Goal: Task Accomplishment & Management: Manage account settings

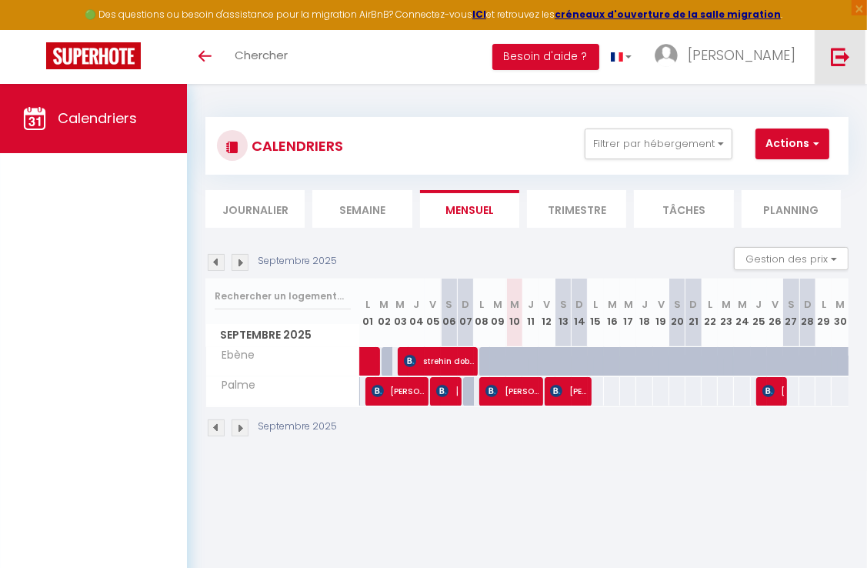
click at [827, 58] on link at bounding box center [839, 57] width 51 height 54
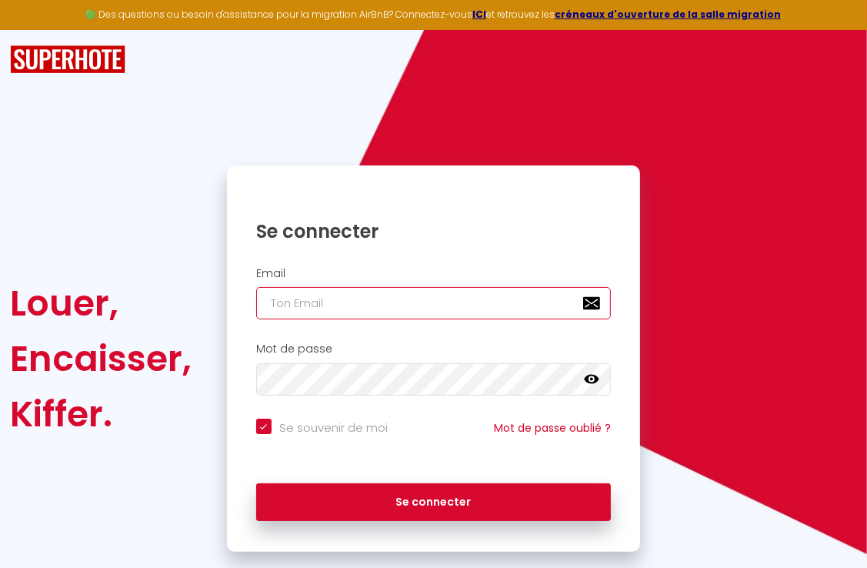
type input "[EMAIL_ADDRESS][DOMAIN_NAME]"
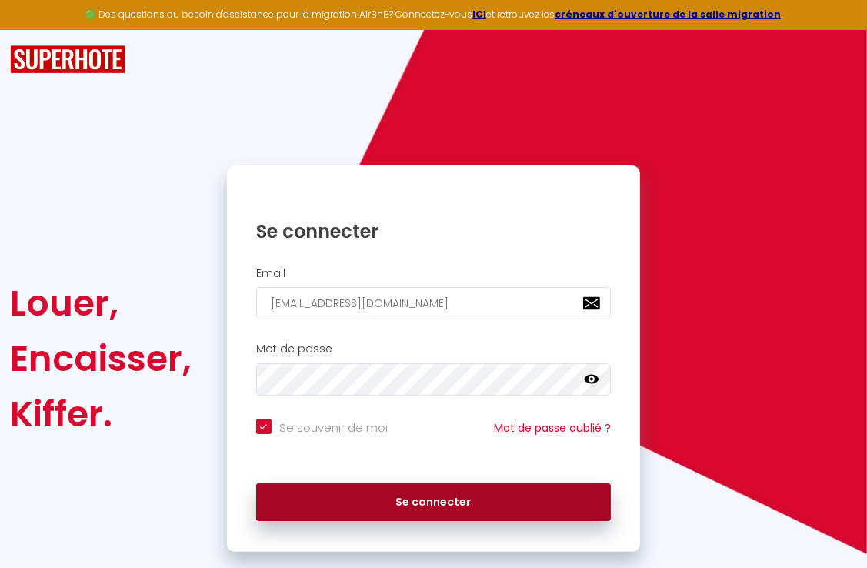
click at [463, 484] on button "Se connecter" at bounding box center [433, 502] width 355 height 38
checkbox input "true"
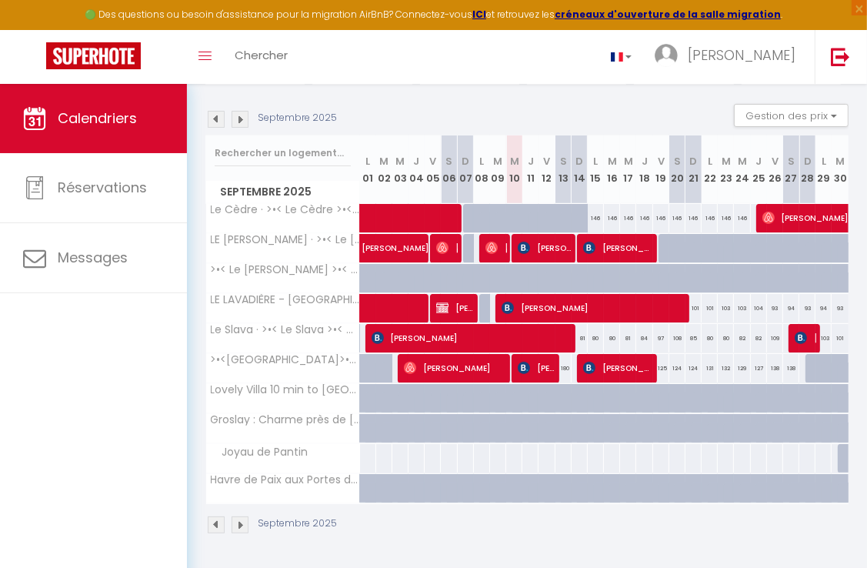
scroll to position [152, 0]
click at [388, 235] on span "[PERSON_NAME]" at bounding box center [432, 239] width 142 height 29
select select "OK"
select select "1"
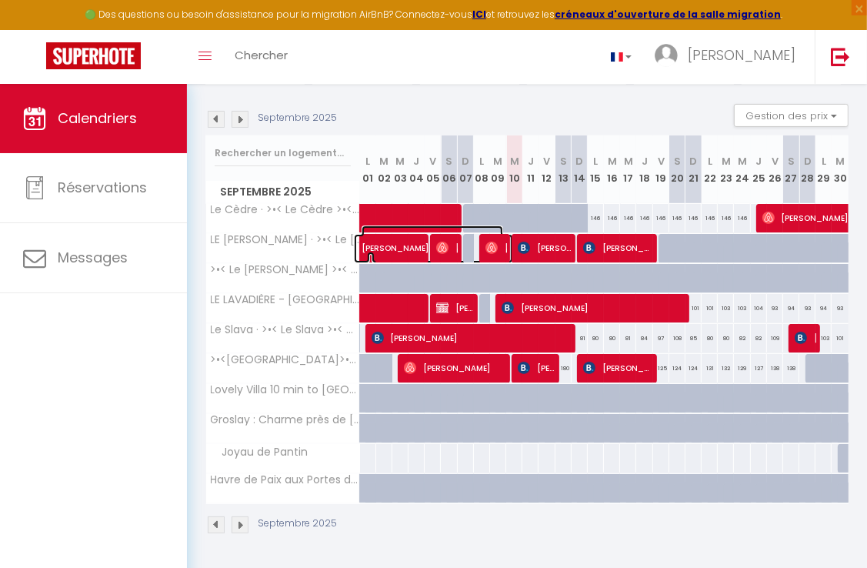
select select "0"
select select "1"
select select
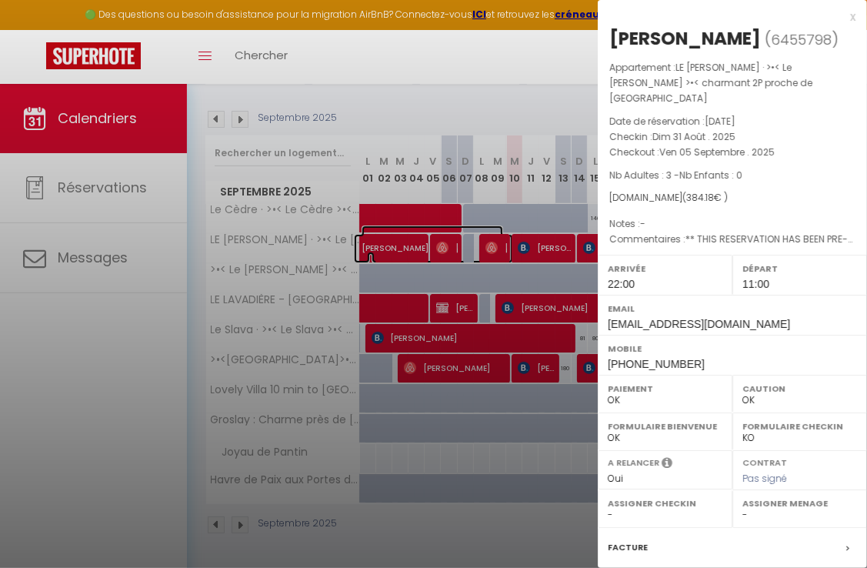
select select "45363"
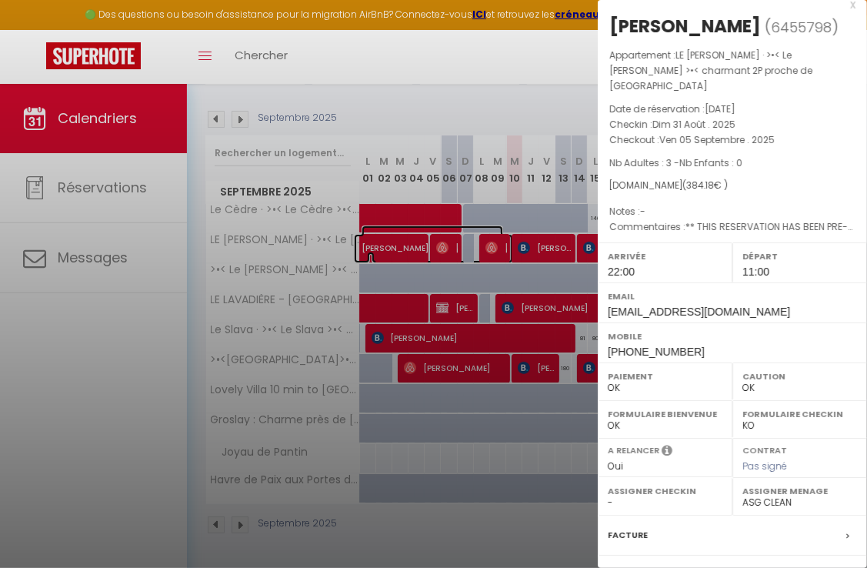
scroll to position [12, 0]
click at [548, 269] on div at bounding box center [433, 284] width 867 height 568
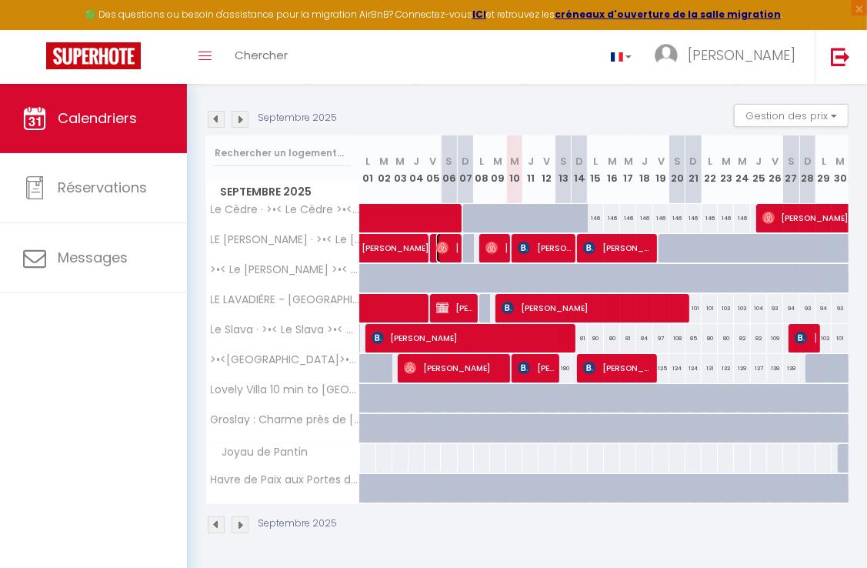
click at [443, 242] on img at bounding box center [442, 247] width 12 height 12
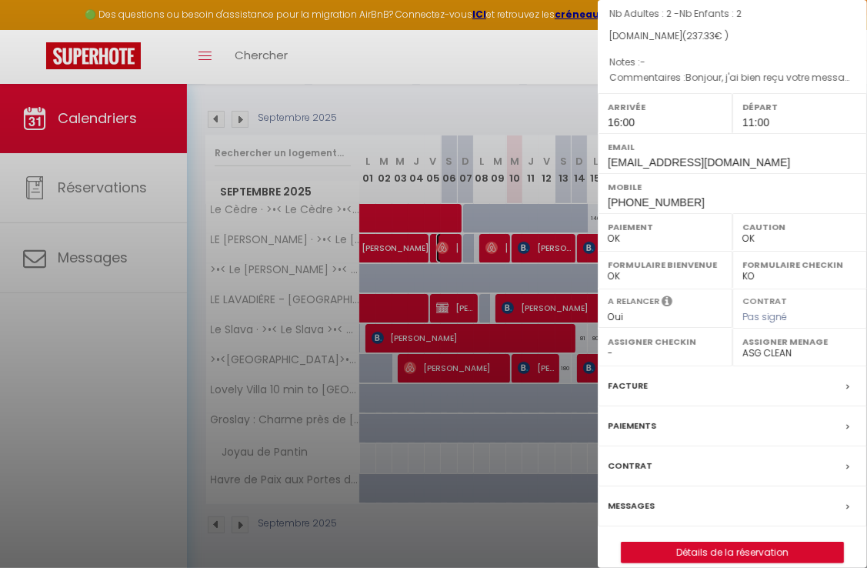
scroll to position [161, 0]
click at [738, 407] on div "Paiements" at bounding box center [732, 427] width 269 height 40
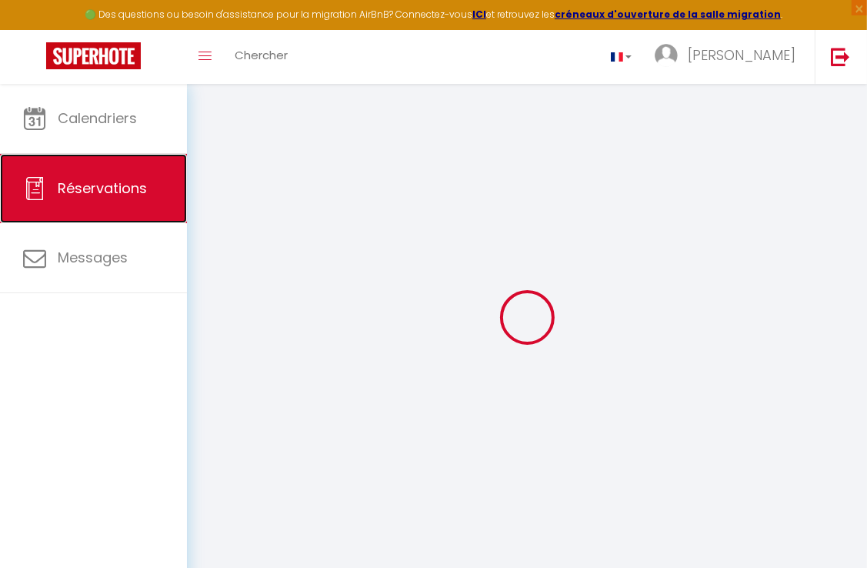
click at [105, 191] on span "Réservations" at bounding box center [102, 187] width 89 height 19
select select "not_cancelled"
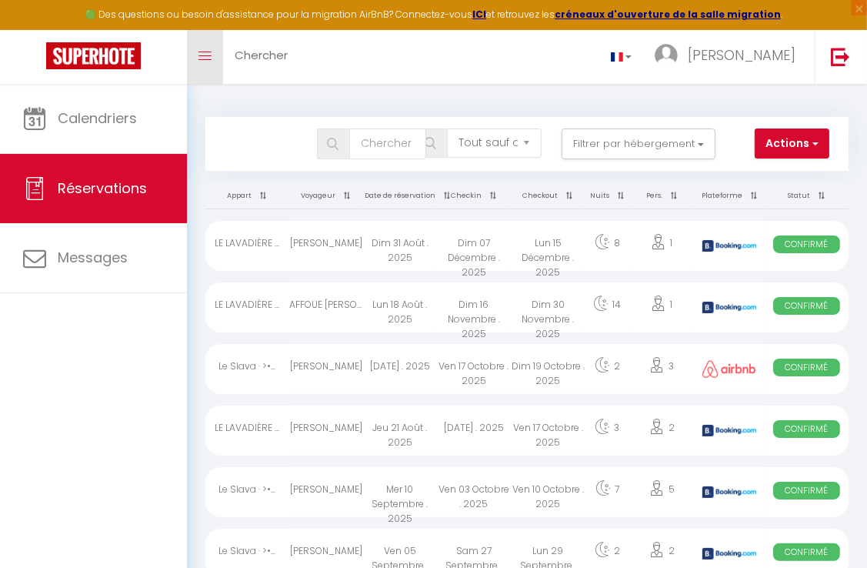
click at [195, 54] on link "Toggle menubar" at bounding box center [205, 57] width 36 height 54
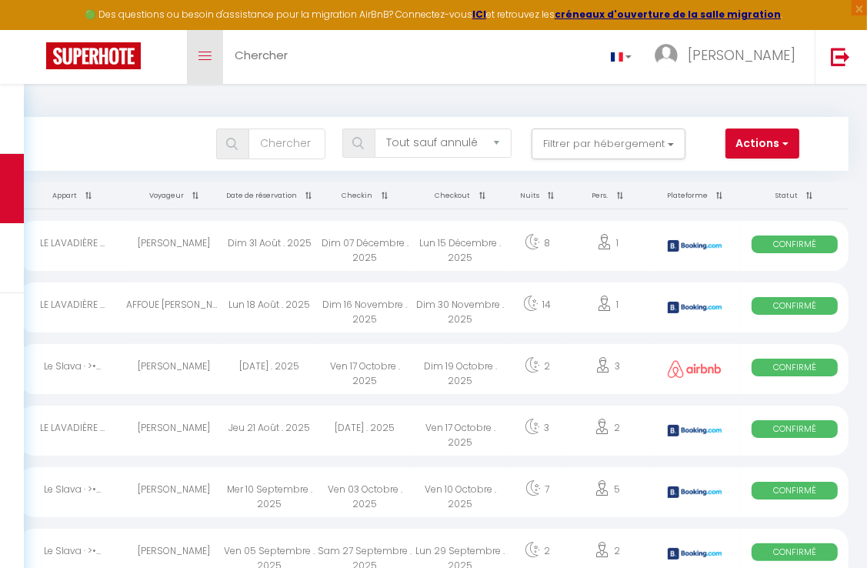
click at [195, 54] on link "Toggle menubar" at bounding box center [205, 57] width 36 height 54
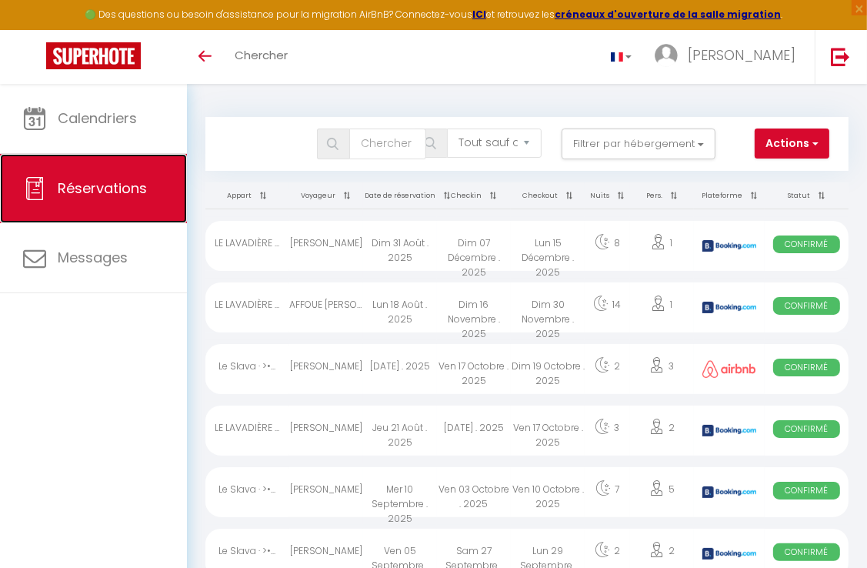
click at [120, 199] on link "Réservations" at bounding box center [93, 188] width 187 height 69
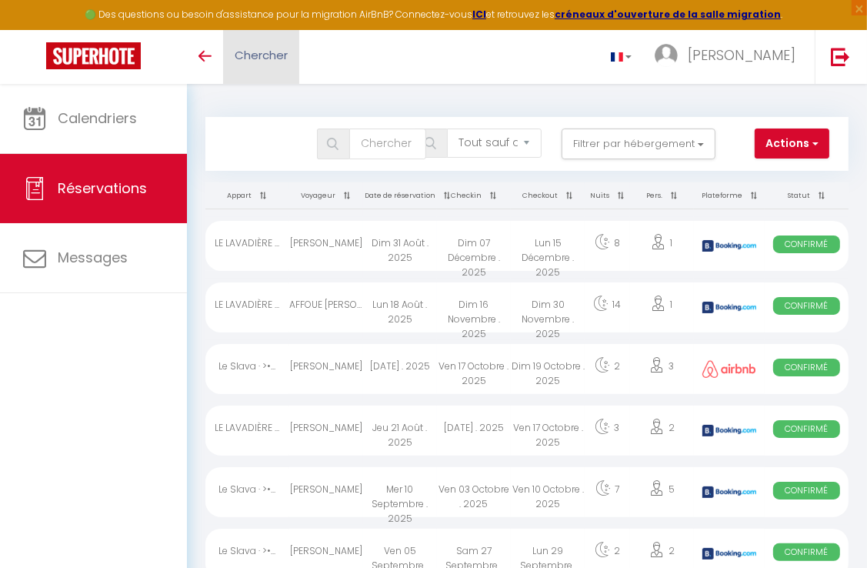
click at [225, 57] on link "Chercher" at bounding box center [261, 57] width 76 height 54
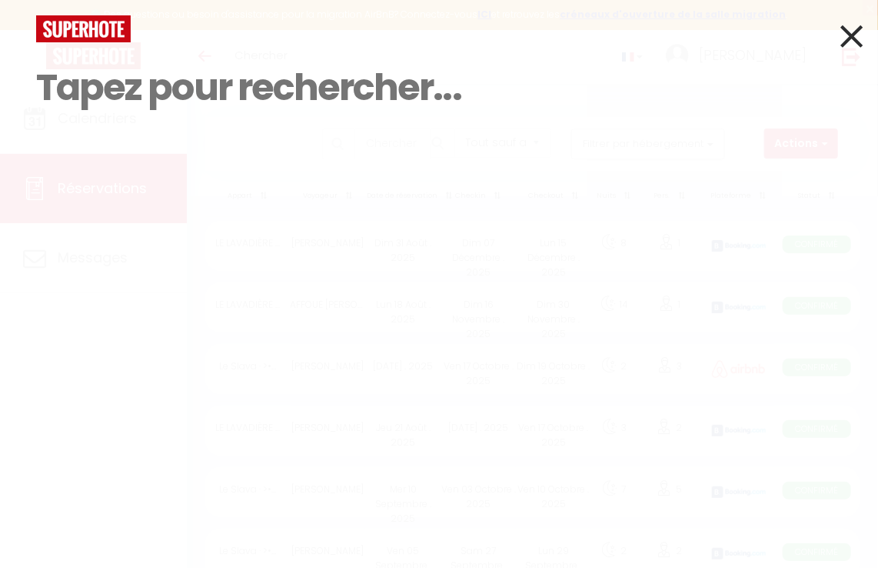
click at [866, 38] on div "Résultat de la recherche Id Appart Voyageur Checkin Checkout Nuits Pers. Platef…" at bounding box center [439, 284] width 878 height 568
click at [866, 36] on div "Résultat de la recherche Id Appart Voyageur Checkin Checkout Nuits Pers. Platef…" at bounding box center [439, 284] width 878 height 568
click at [861, 32] on icon at bounding box center [852, 36] width 22 height 38
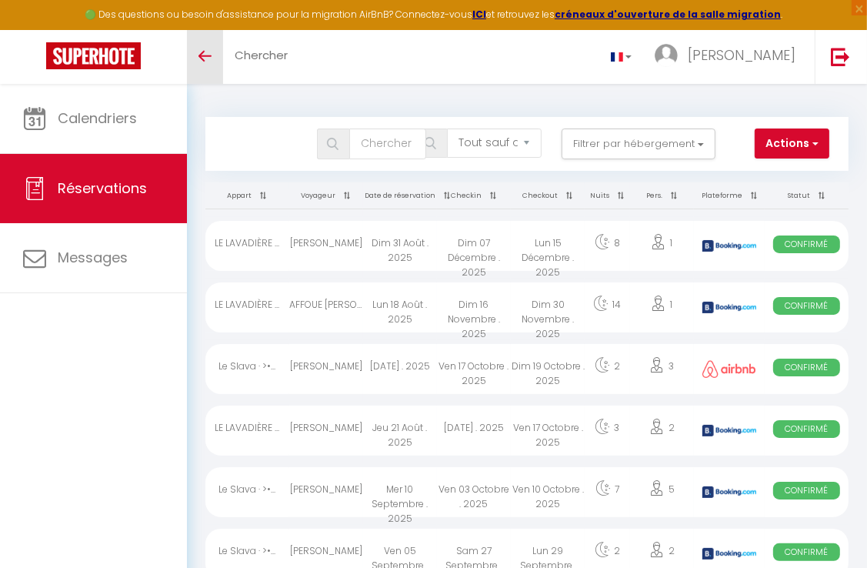
click at [204, 44] on link "Toggle menubar" at bounding box center [205, 57] width 36 height 54
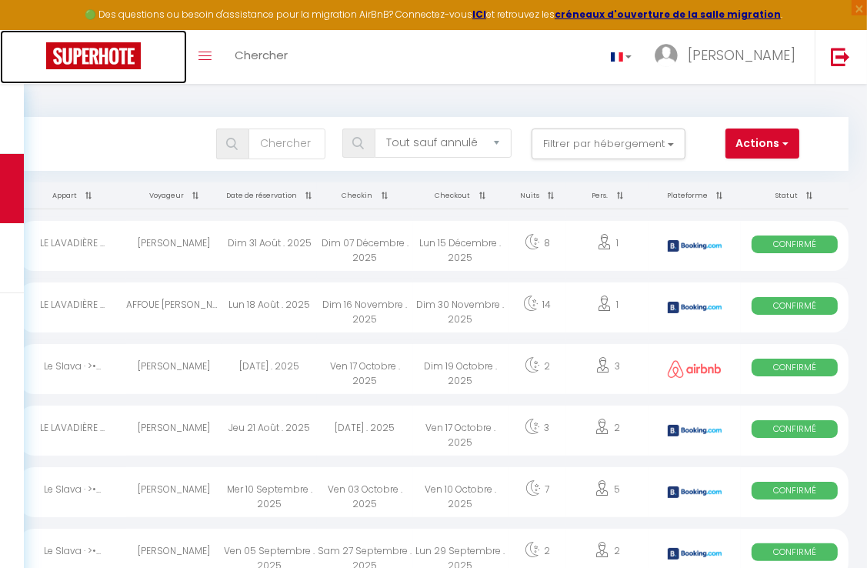
click at [185, 54] on link at bounding box center [93, 57] width 187 height 54
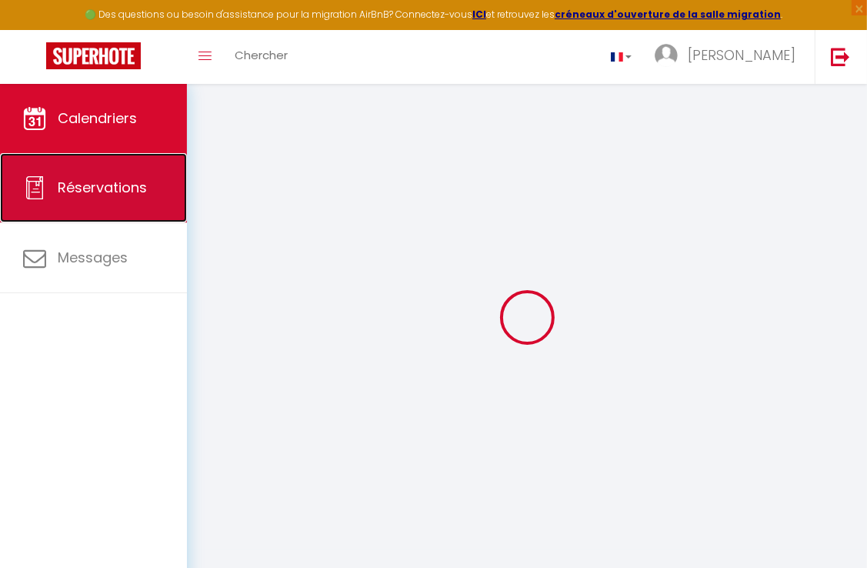
click at [118, 199] on link "Réservations" at bounding box center [93, 187] width 187 height 69
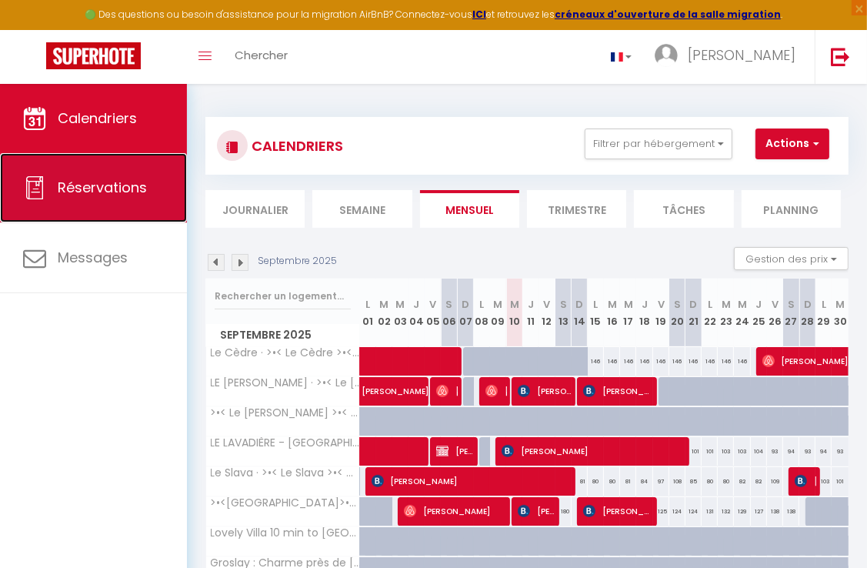
click at [108, 206] on link "Réservations" at bounding box center [93, 187] width 187 height 69
select select "not_cancelled"
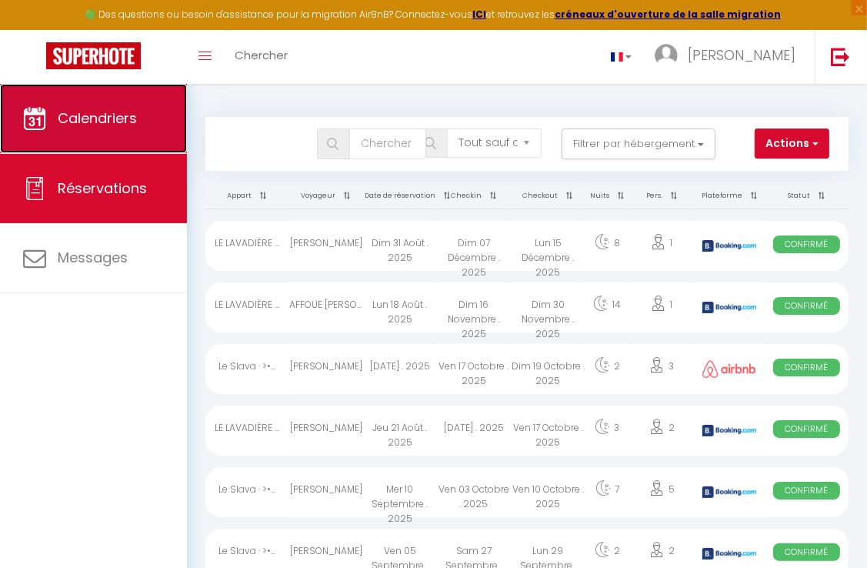
click at [89, 151] on link "Calendriers" at bounding box center [93, 118] width 187 height 69
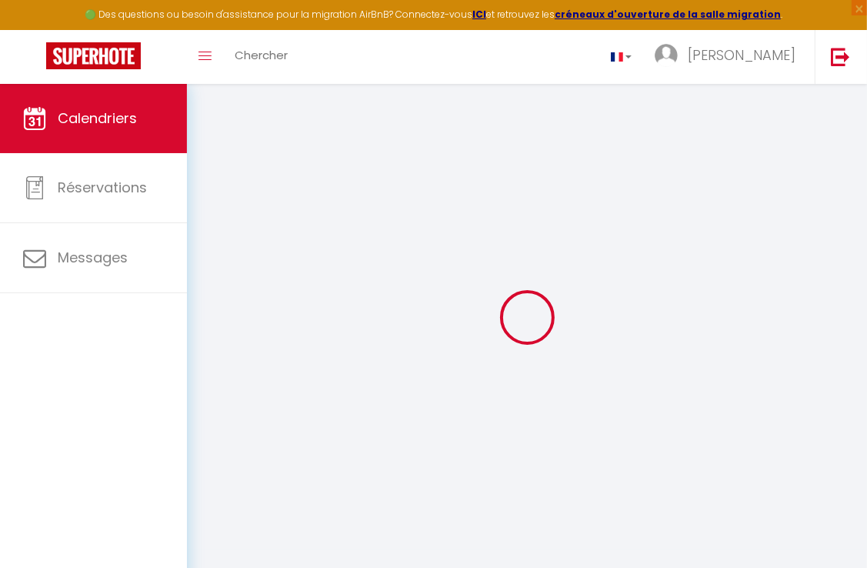
select select
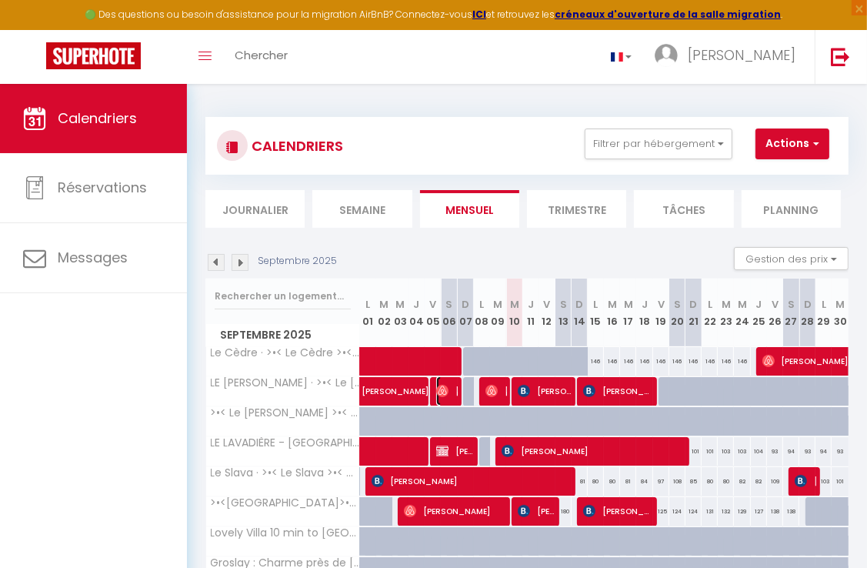
click at [436, 395] on img at bounding box center [442, 391] width 12 height 12
select select "OK"
select select "1"
select select "0"
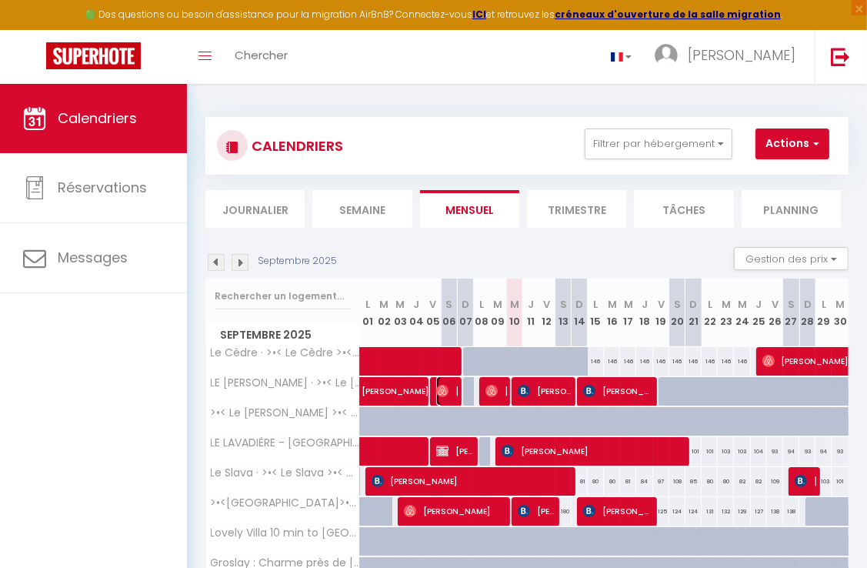
select select "1"
select select
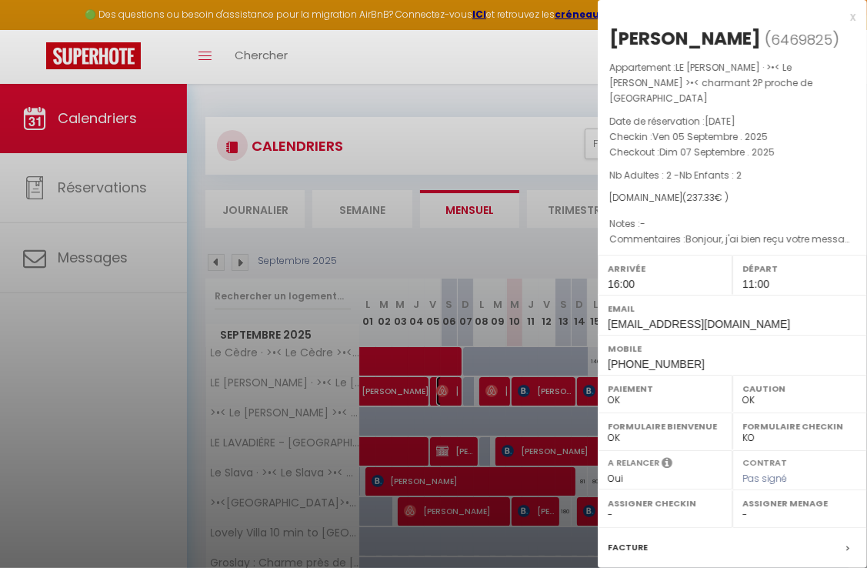
select select "45363"
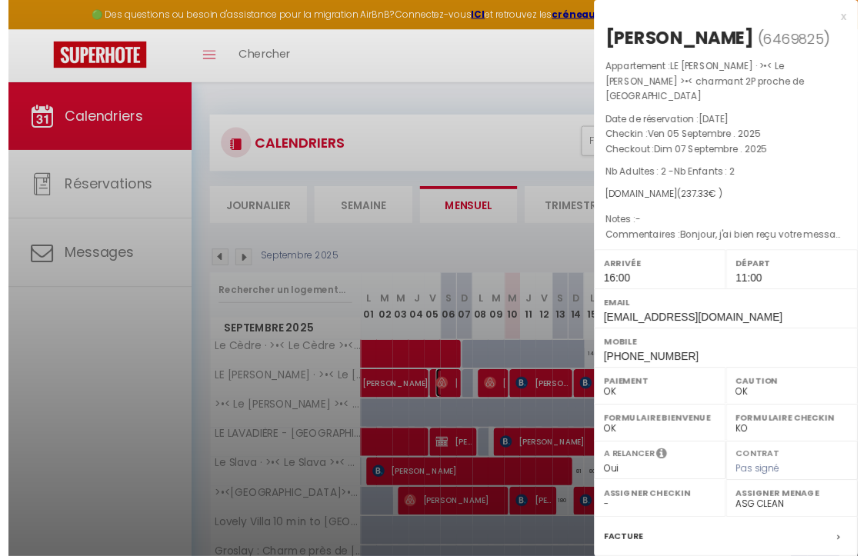
scroll to position [161, 0]
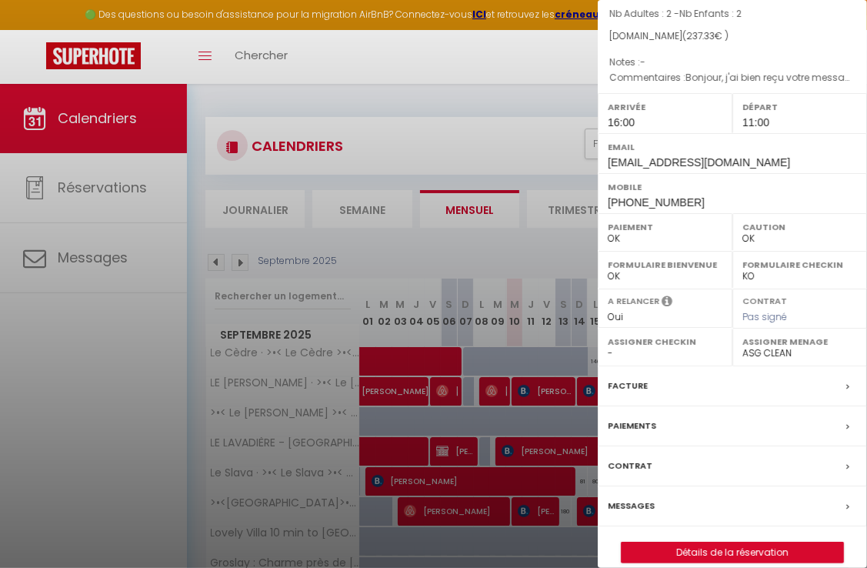
click at [684, 366] on div "Facture" at bounding box center [732, 386] width 269 height 40
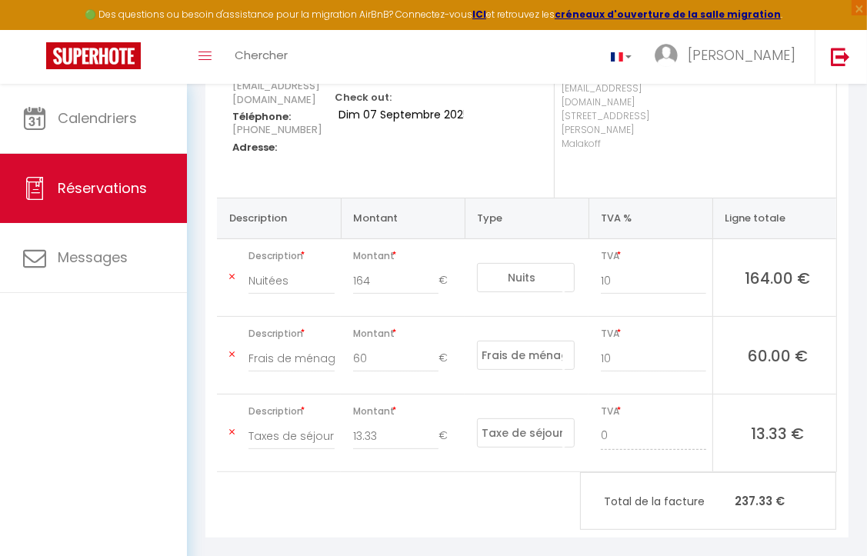
scroll to position [255, 0]
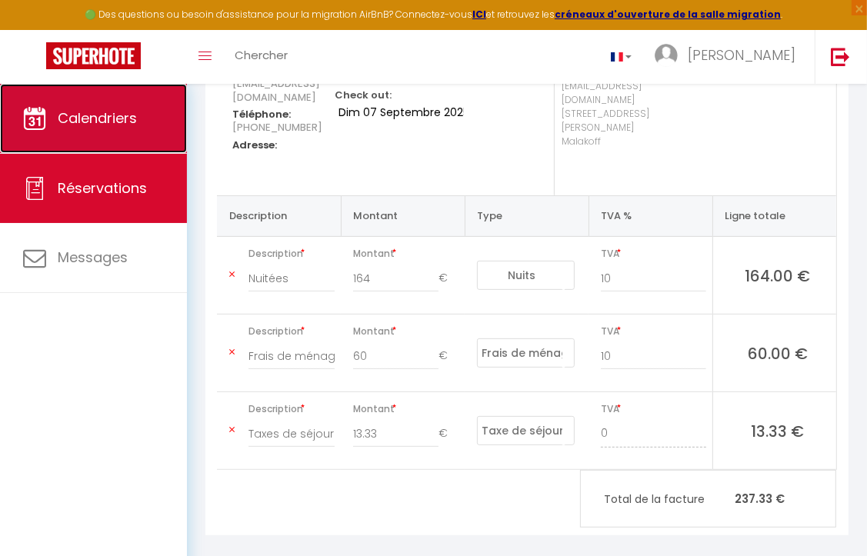
click at [96, 135] on link "Calendriers" at bounding box center [93, 118] width 187 height 69
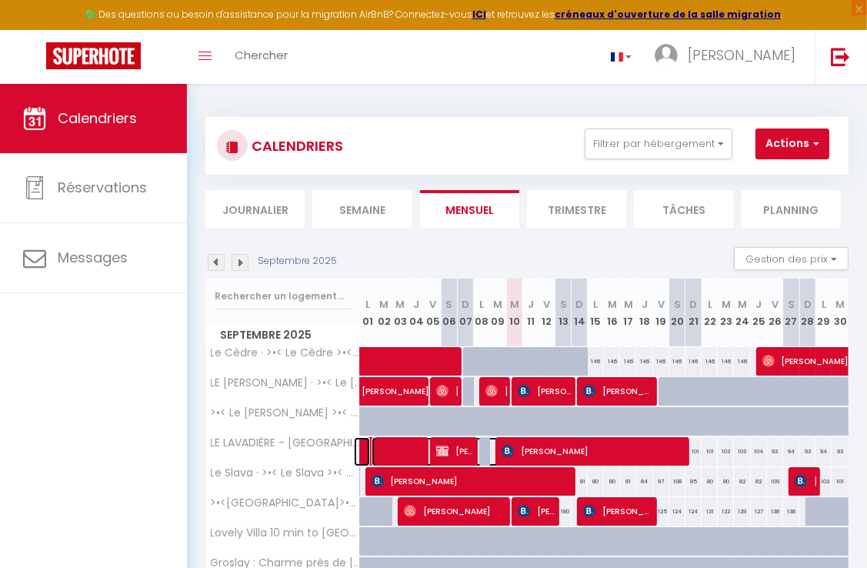
click at [428, 458] on span at bounding box center [442, 451] width 142 height 29
select select "OK"
select select "1"
select select "0"
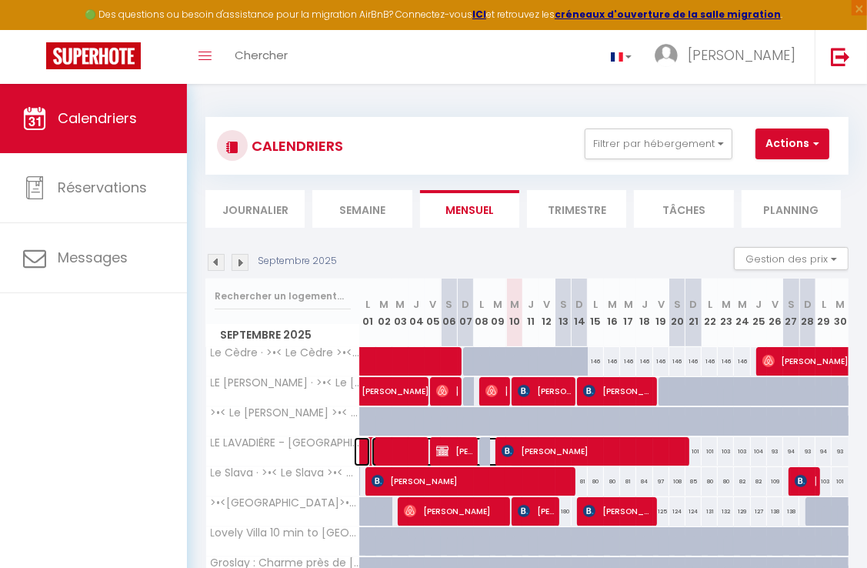
select select "0"
select select
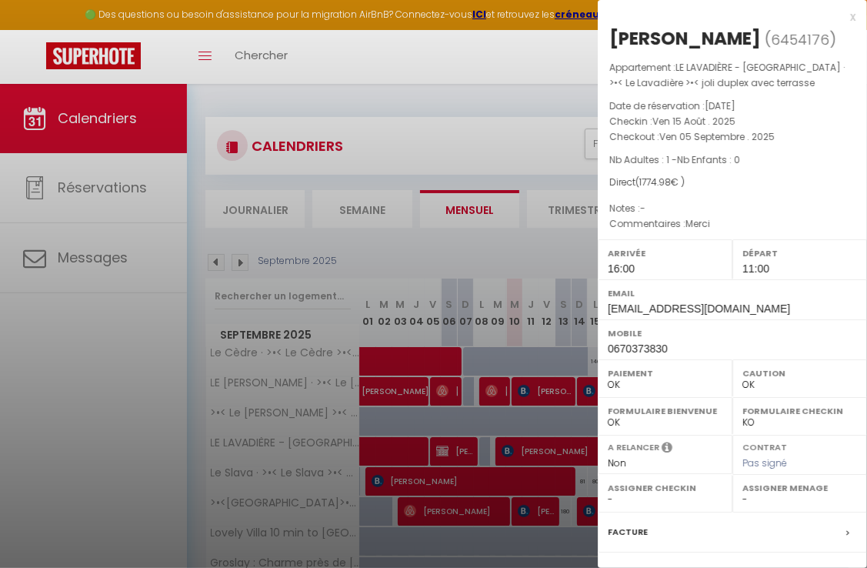
select select "45363"
click at [502, 423] on div at bounding box center [433, 284] width 867 height 568
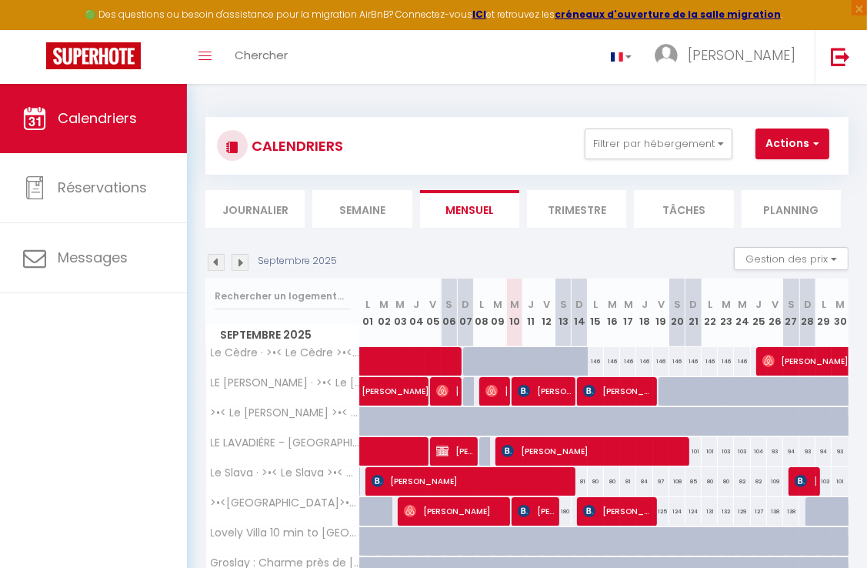
click at [221, 251] on div "Septembre 2025 Gestion des prix Nb Nuits minimum Règles Disponibilité" at bounding box center [526, 263] width 643 height 32
click at [218, 252] on div "Septembre 2025 Gestion des prix Nb Nuits minimum Règles Disponibilité" at bounding box center [526, 263] width 643 height 32
click at [215, 257] on img at bounding box center [216, 262] width 17 height 17
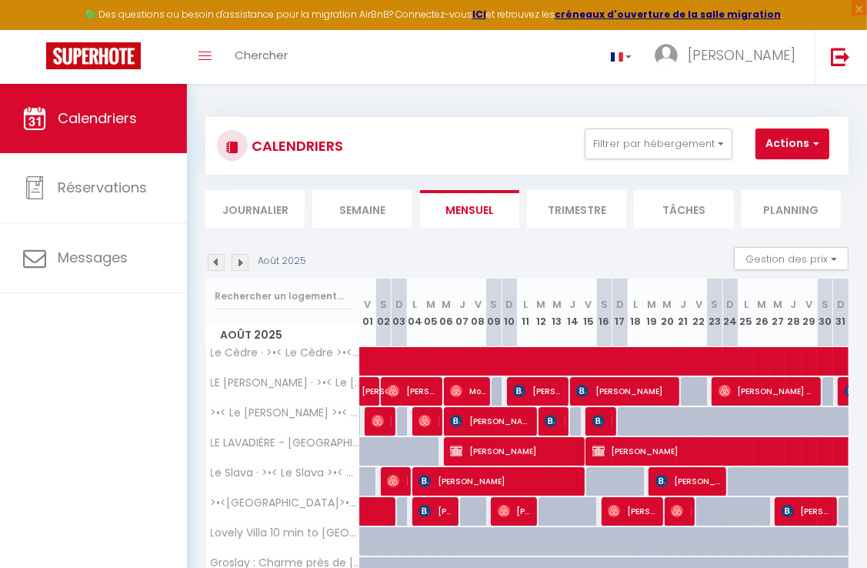
click at [215, 260] on img at bounding box center [216, 262] width 17 height 17
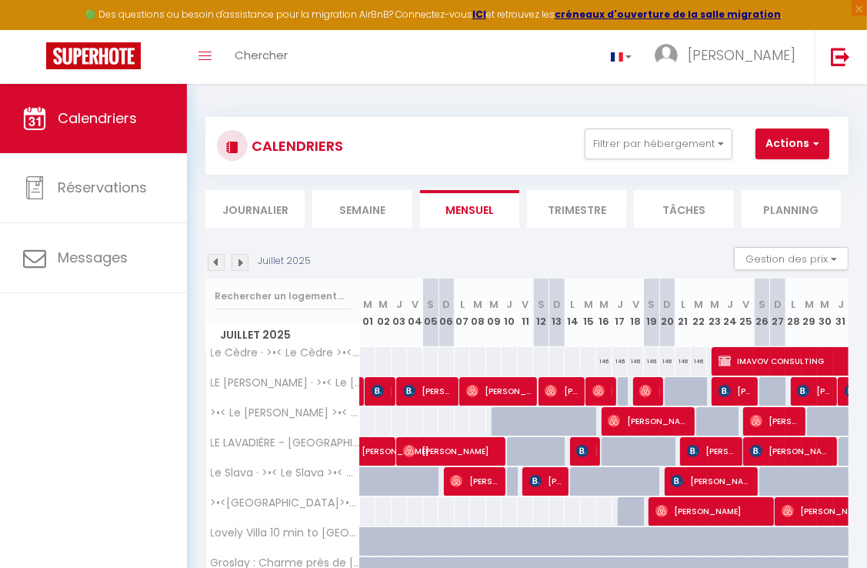
click at [222, 266] on img at bounding box center [216, 262] width 17 height 17
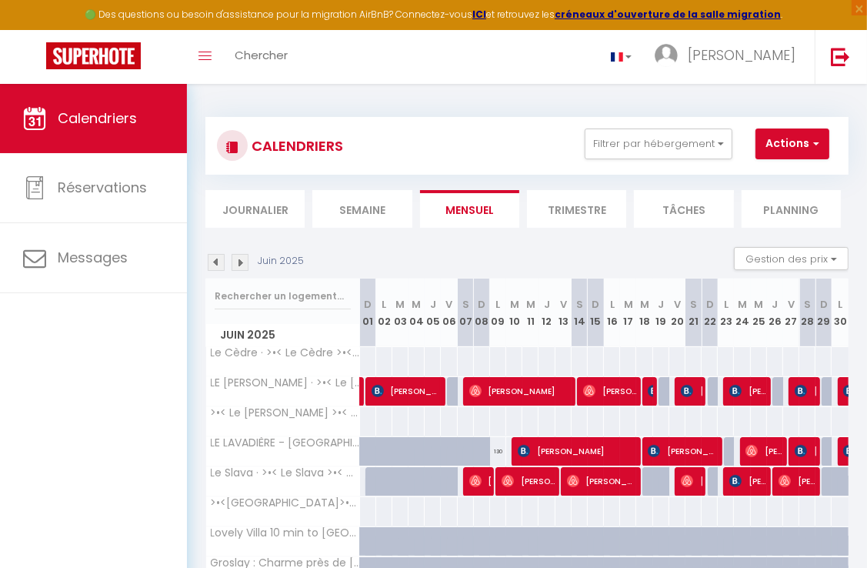
click at [211, 258] on img at bounding box center [216, 262] width 17 height 17
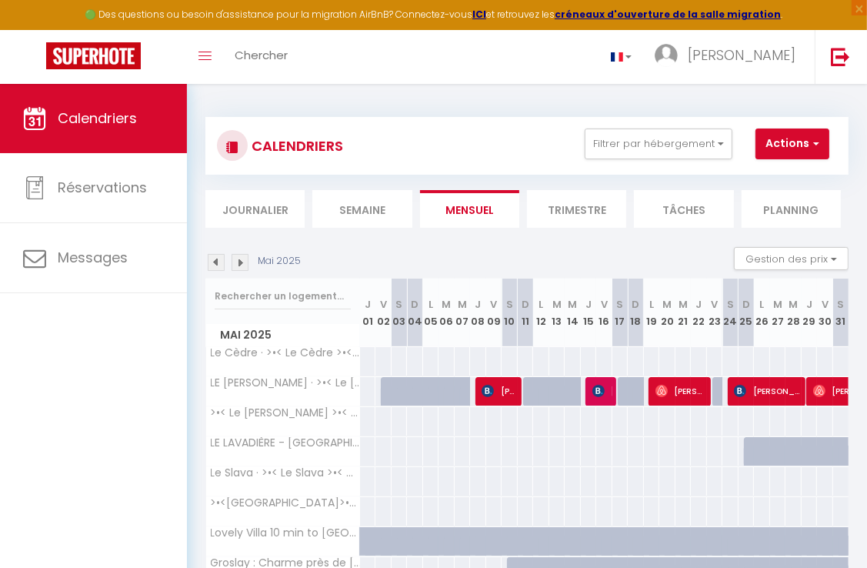
click at [250, 260] on div "Mai 2025" at bounding box center [255, 262] width 100 height 17
click at [248, 260] on img at bounding box center [239, 262] width 17 height 17
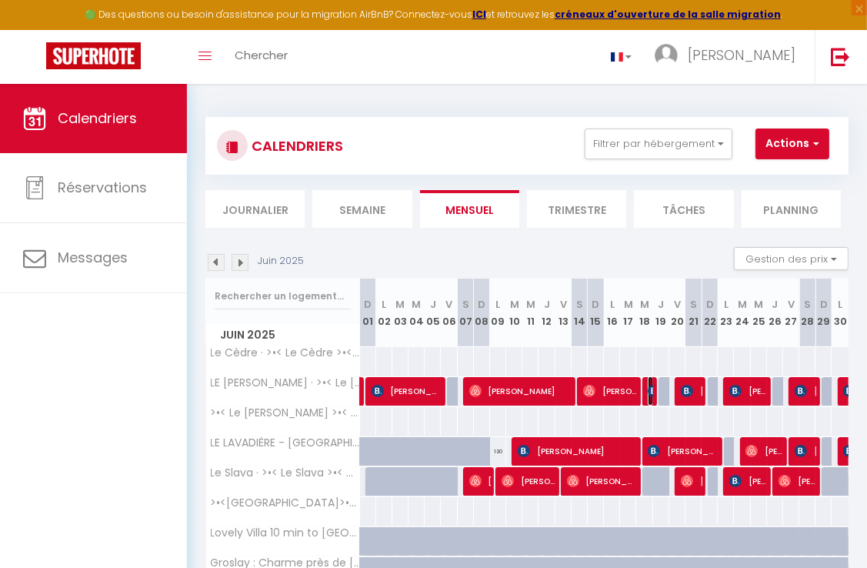
click at [648, 395] on img at bounding box center [654, 391] width 12 height 12
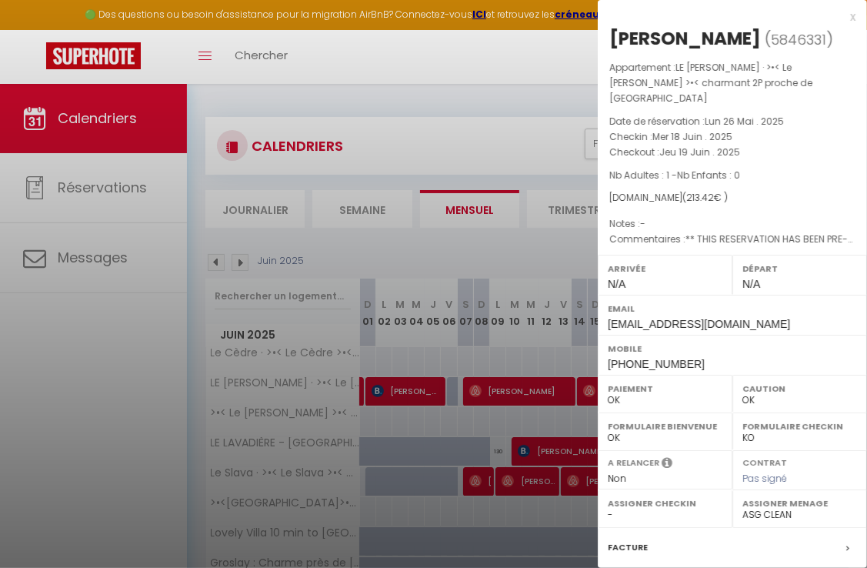
click at [551, 234] on div at bounding box center [433, 284] width 867 height 568
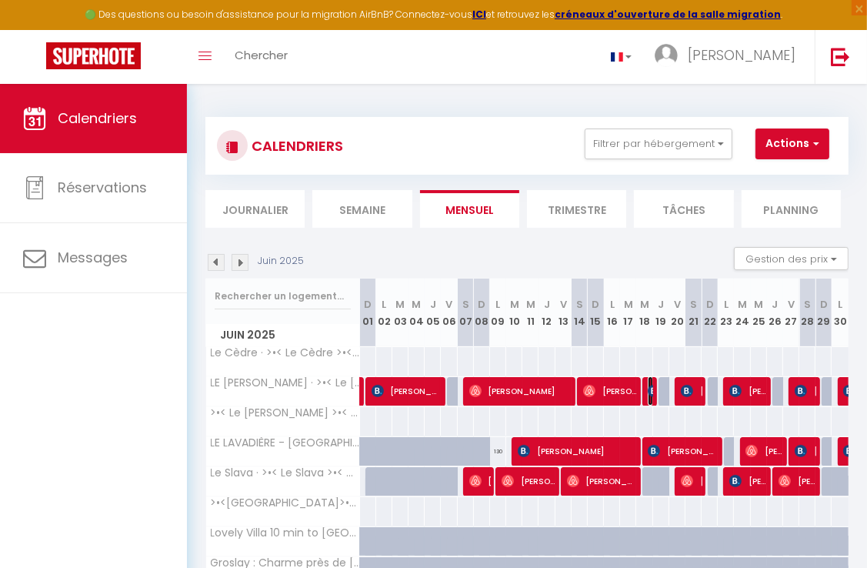
click at [648, 386] on img at bounding box center [654, 391] width 12 height 12
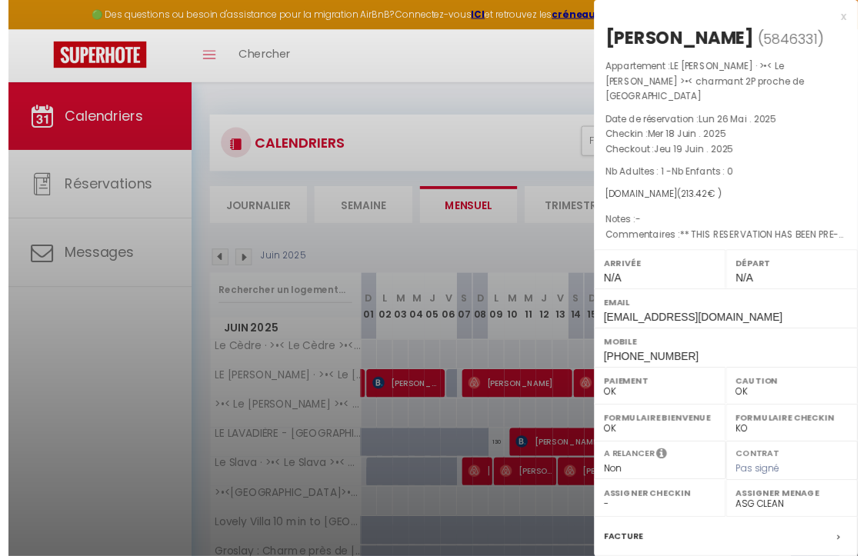
scroll to position [161, 0]
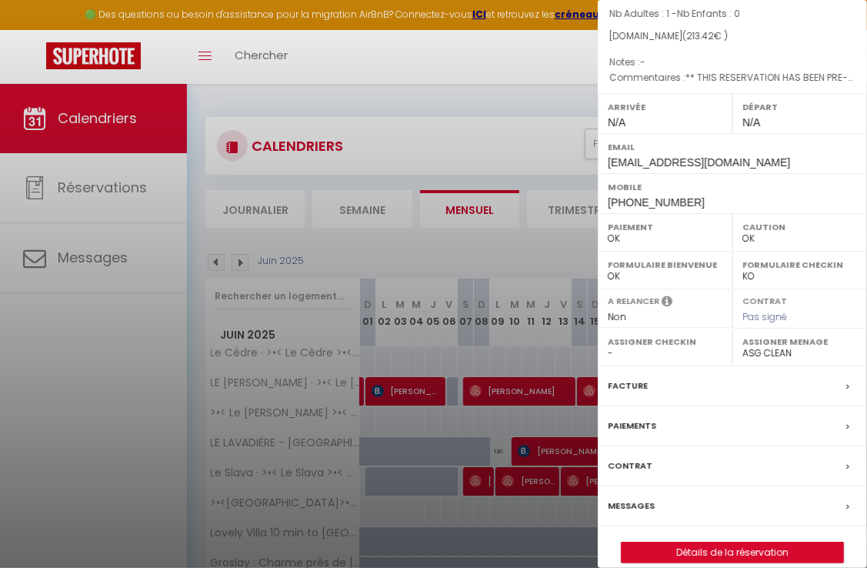
click at [669, 378] on div "Facture" at bounding box center [732, 386] width 269 height 40
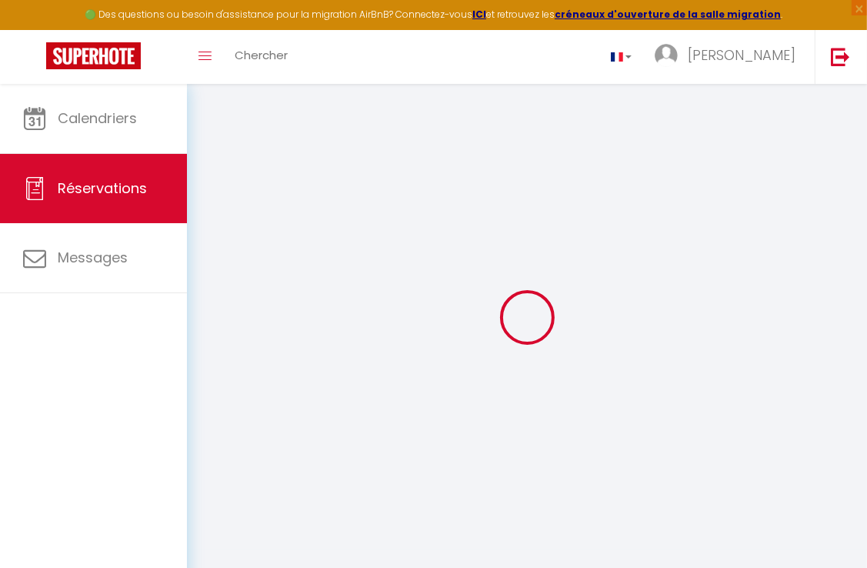
select select "cleaning"
select select "taxes"
select select
checkbox input "false"
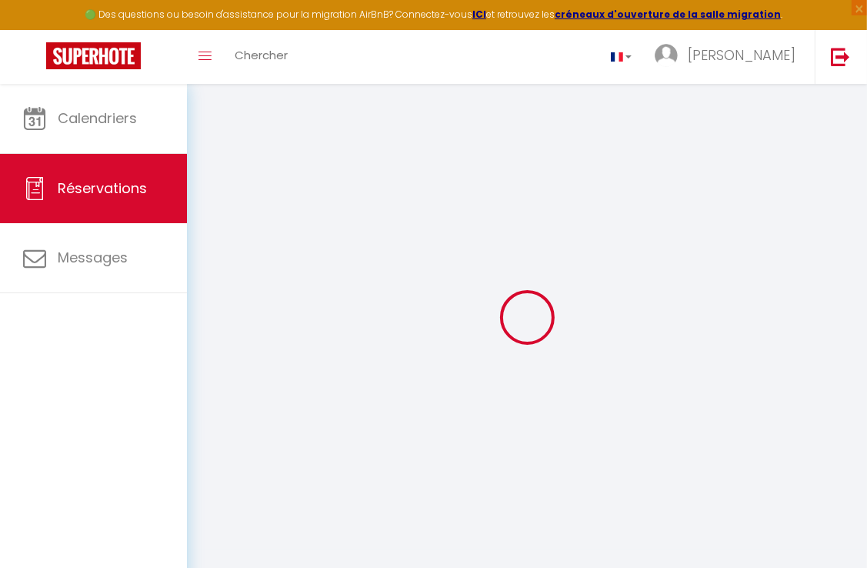
type textarea "** THIS RESERVATION HAS BEEN PRE-PAID ** BOOKING NOTE : Payment charge is EUR 2…"
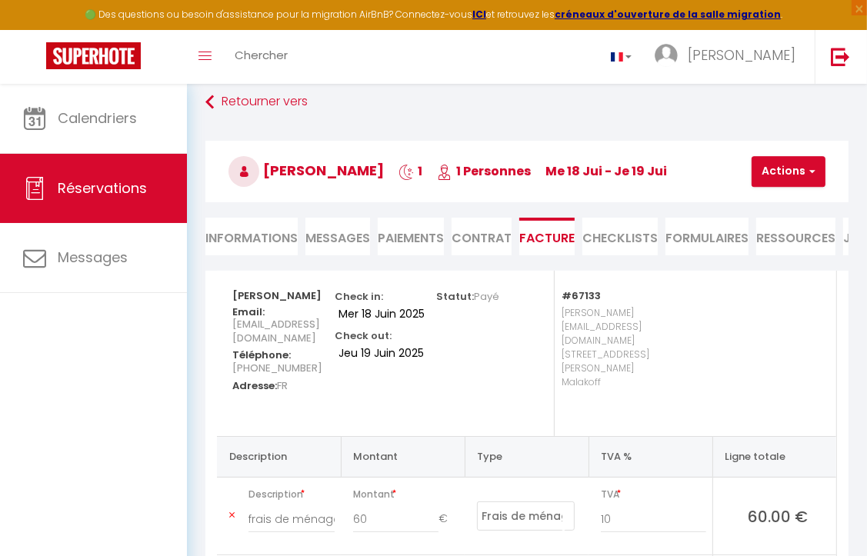
scroll to position [12, 0]
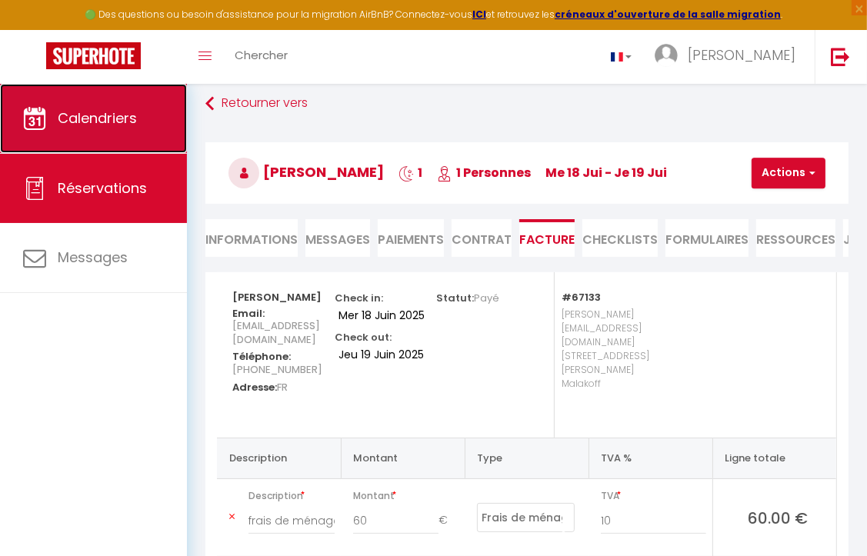
click at [89, 128] on link "Calendriers" at bounding box center [93, 118] width 187 height 69
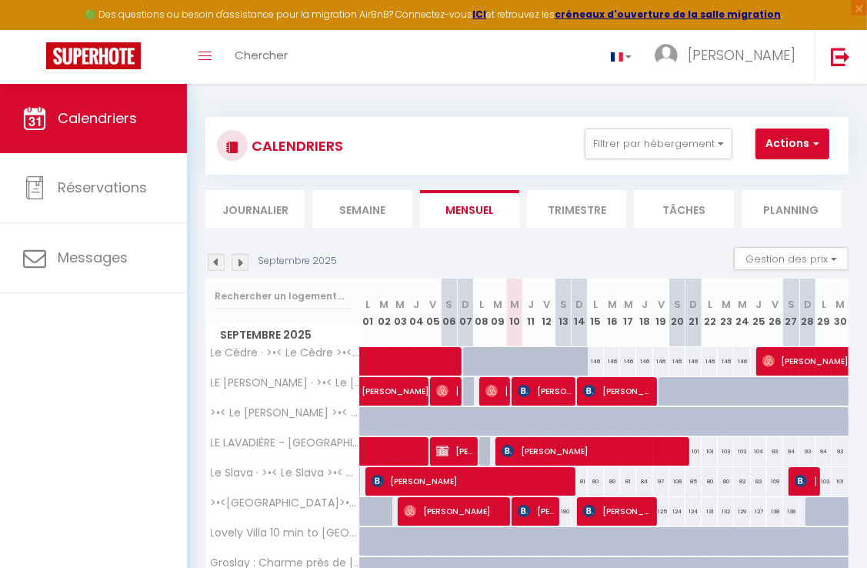
click at [241, 270] on img at bounding box center [239, 262] width 17 height 17
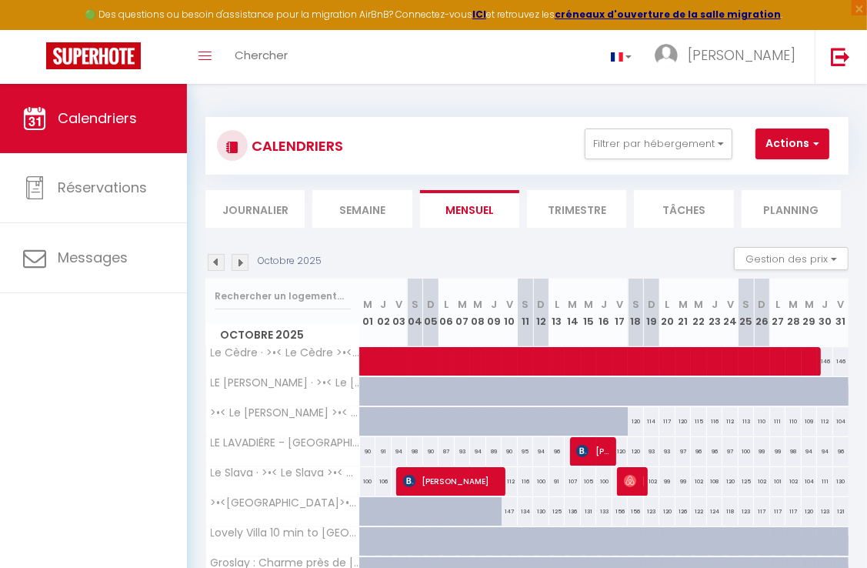
click at [208, 258] on img at bounding box center [216, 262] width 17 height 17
select select
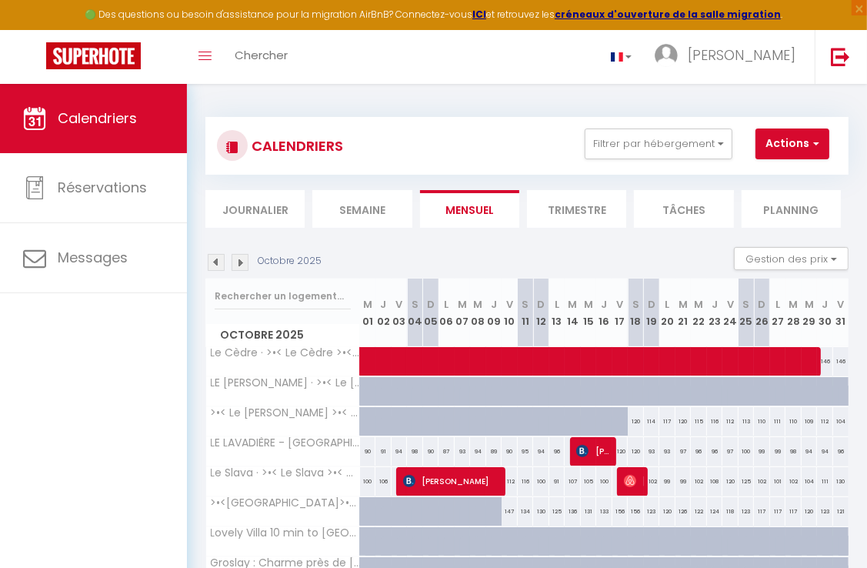
select select
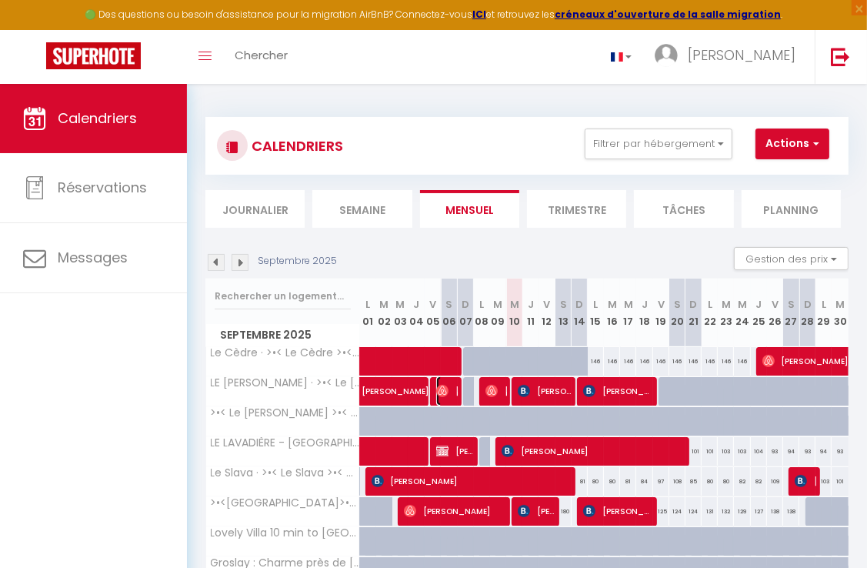
click at [444, 392] on img at bounding box center [442, 391] width 12 height 12
select select "OK"
select select "1"
select select "0"
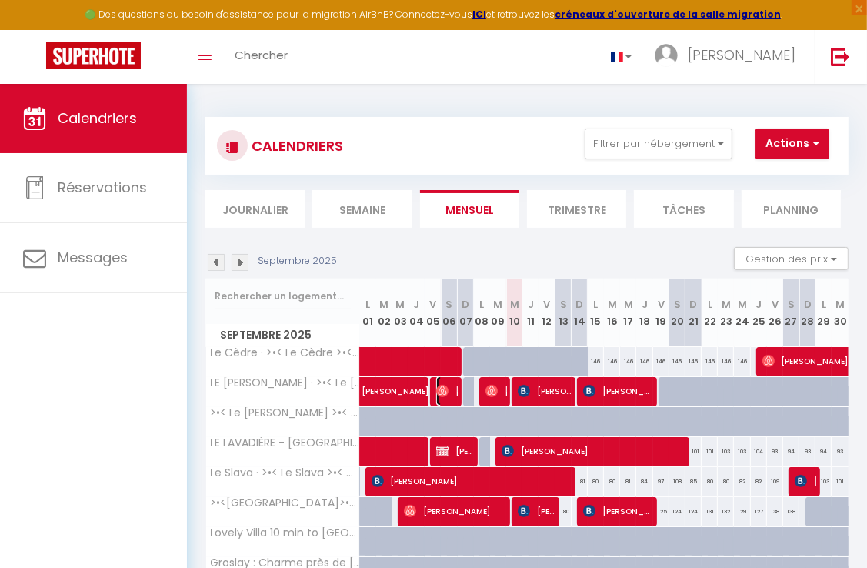
select select "1"
select select
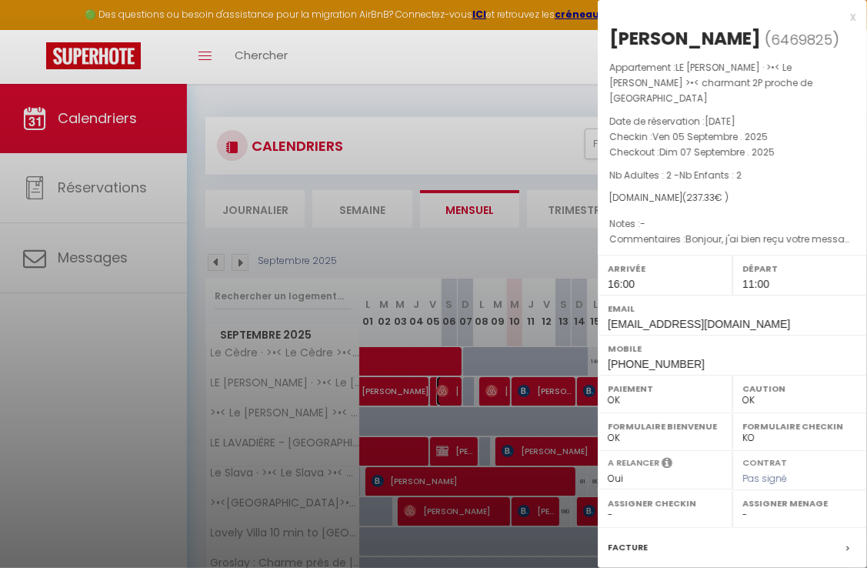
select select "45363"
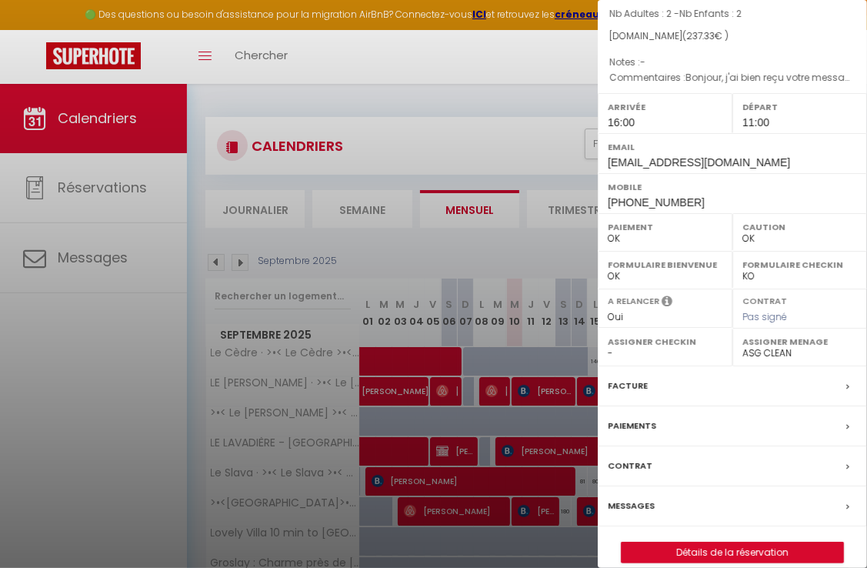
click at [135, 432] on div at bounding box center [433, 284] width 867 height 568
